Goal: Task Accomplishment & Management: Use online tool/utility

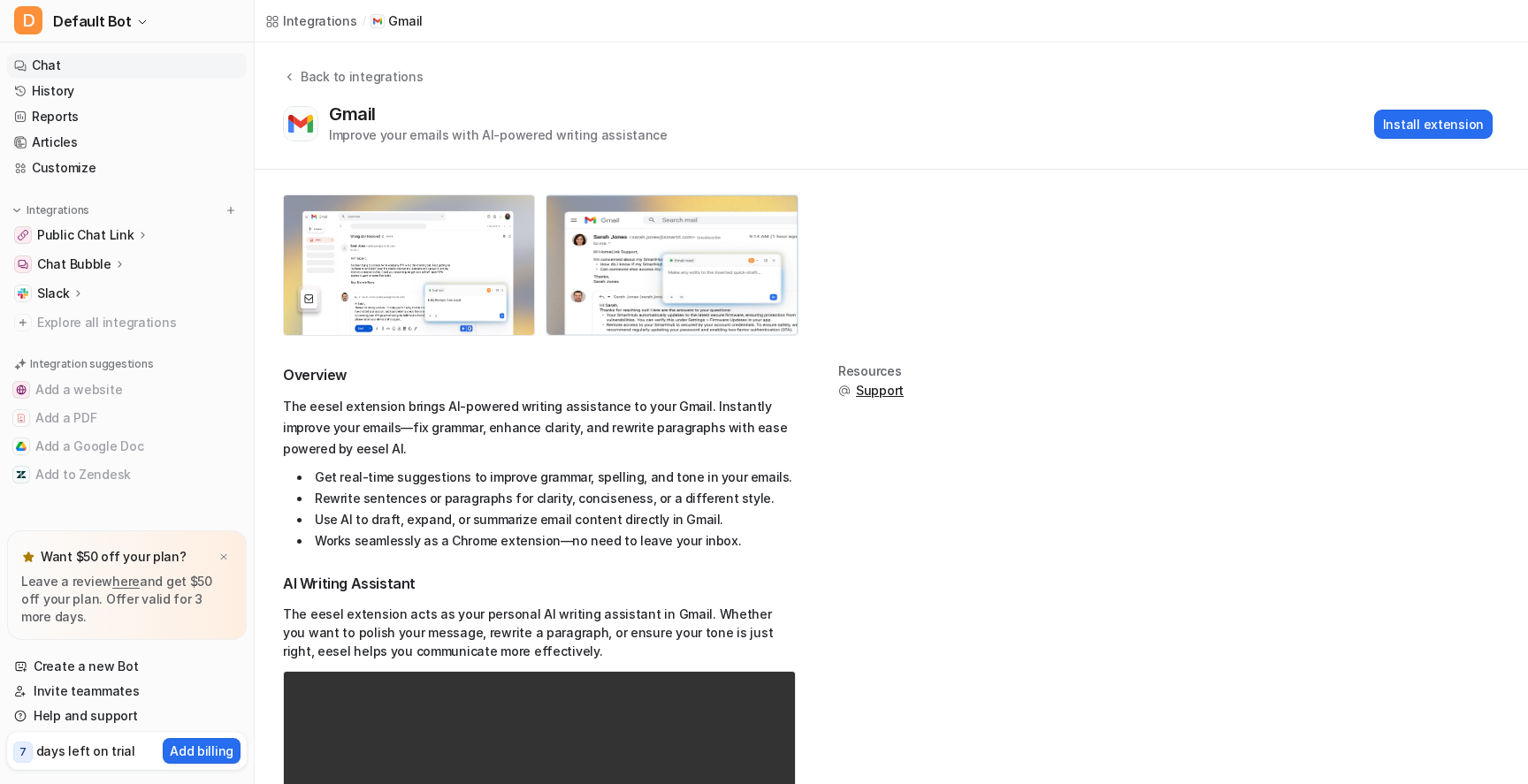
click at [62, 60] on link "Chat" at bounding box center [127, 65] width 240 height 25
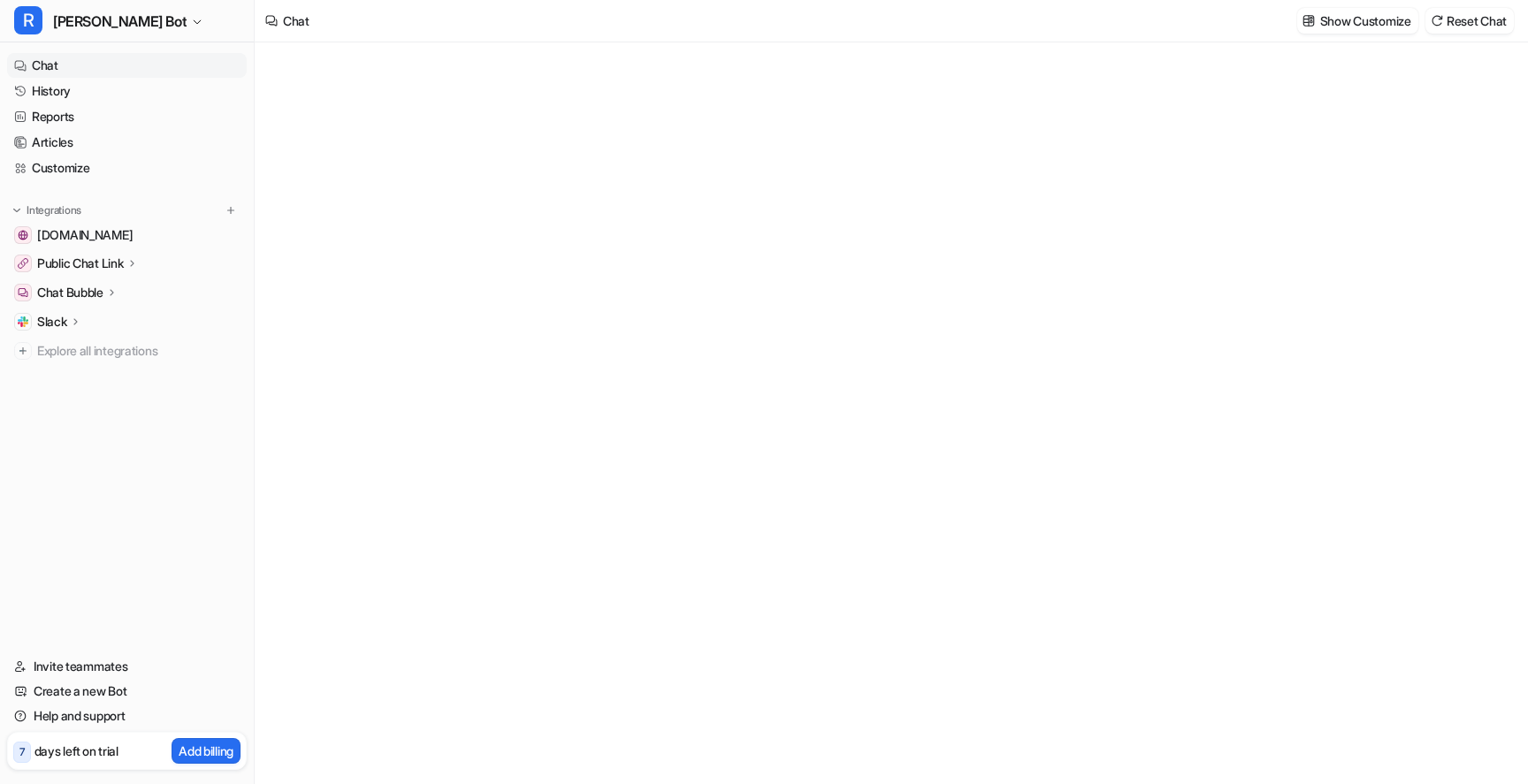
type textarea "**********"
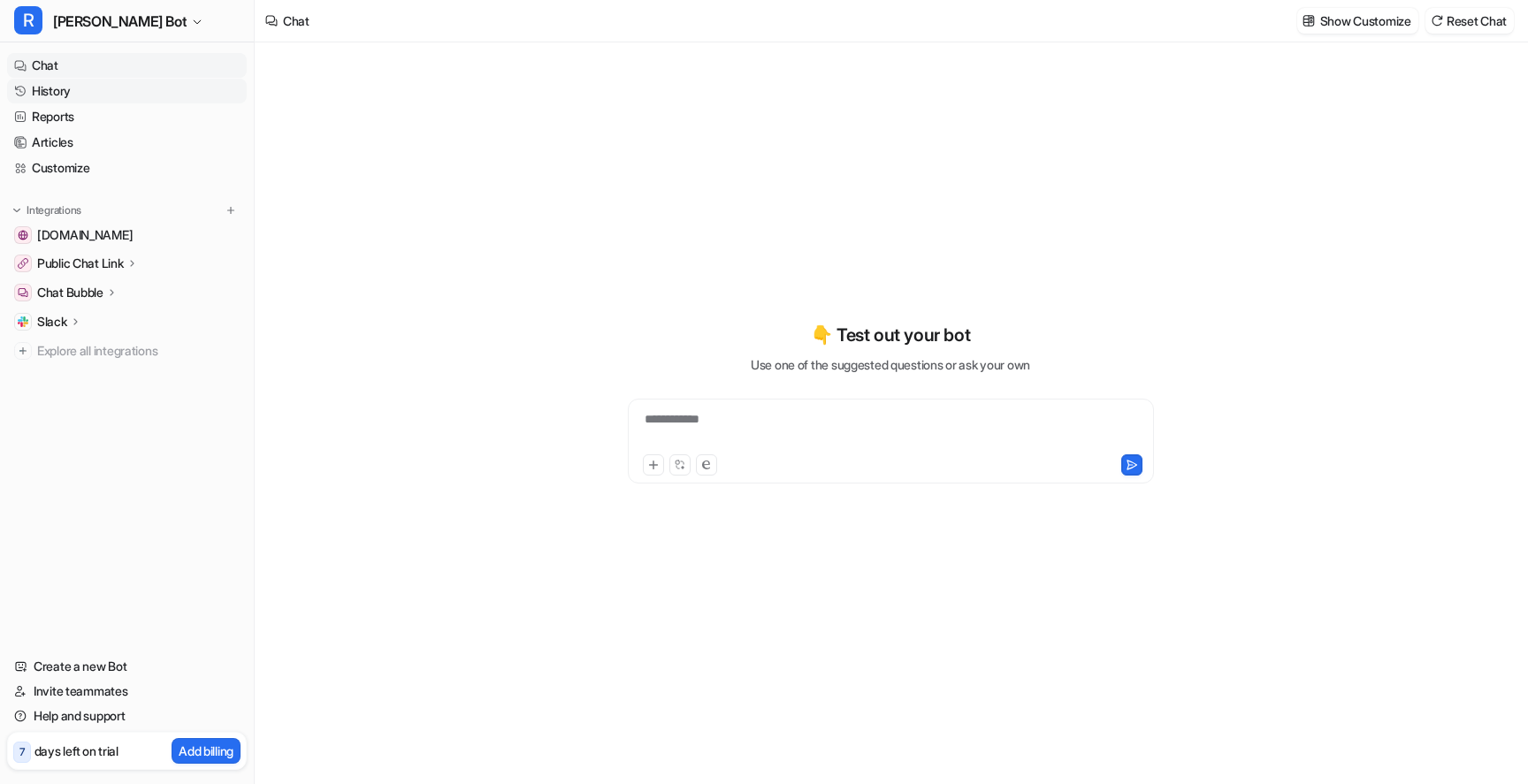
click at [53, 98] on link "History" at bounding box center [127, 91] width 240 height 25
